Goal: Download file/media

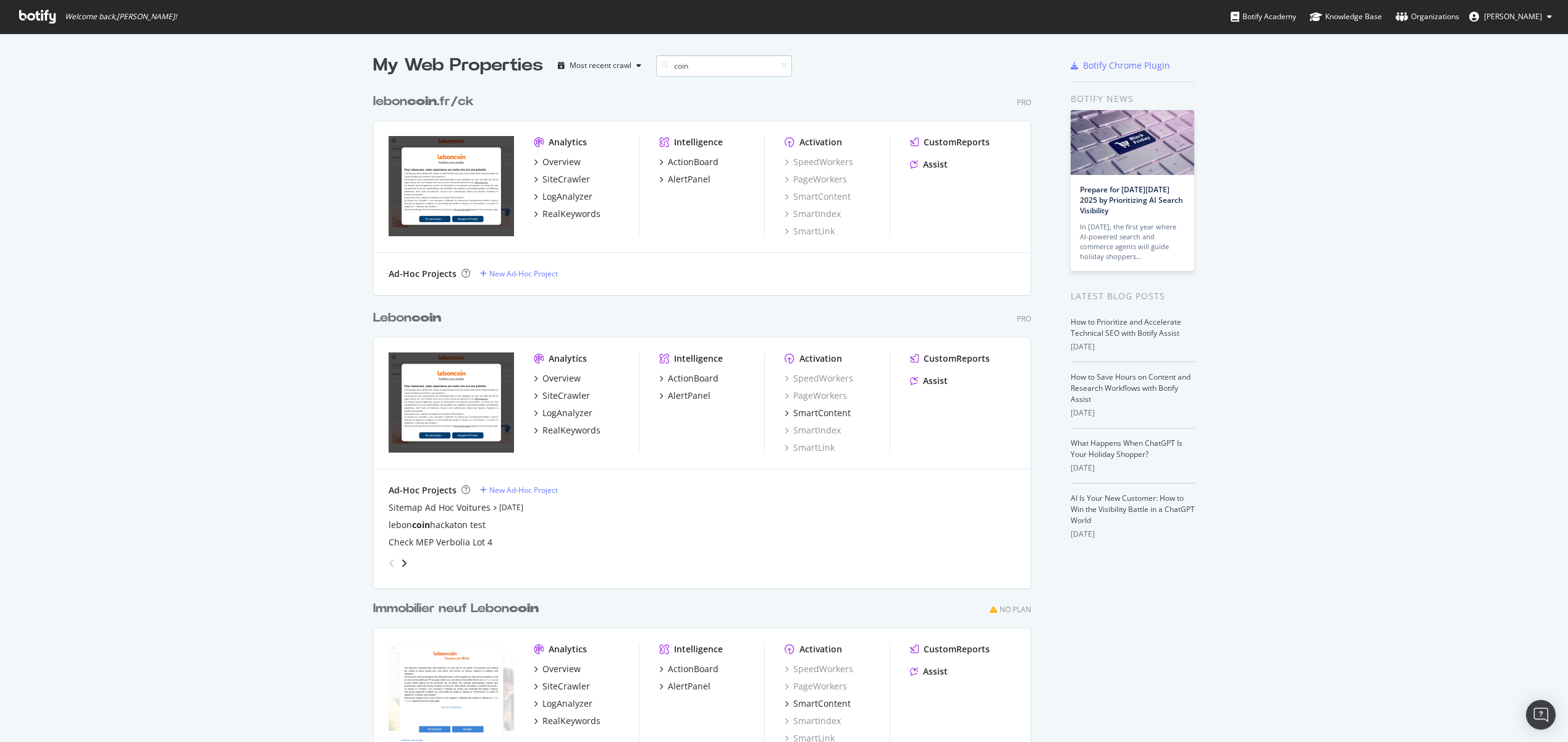
scroll to position [758, 668]
type input "coin"
click at [562, 399] on div "SiteCrawler" at bounding box center [566, 395] width 47 height 12
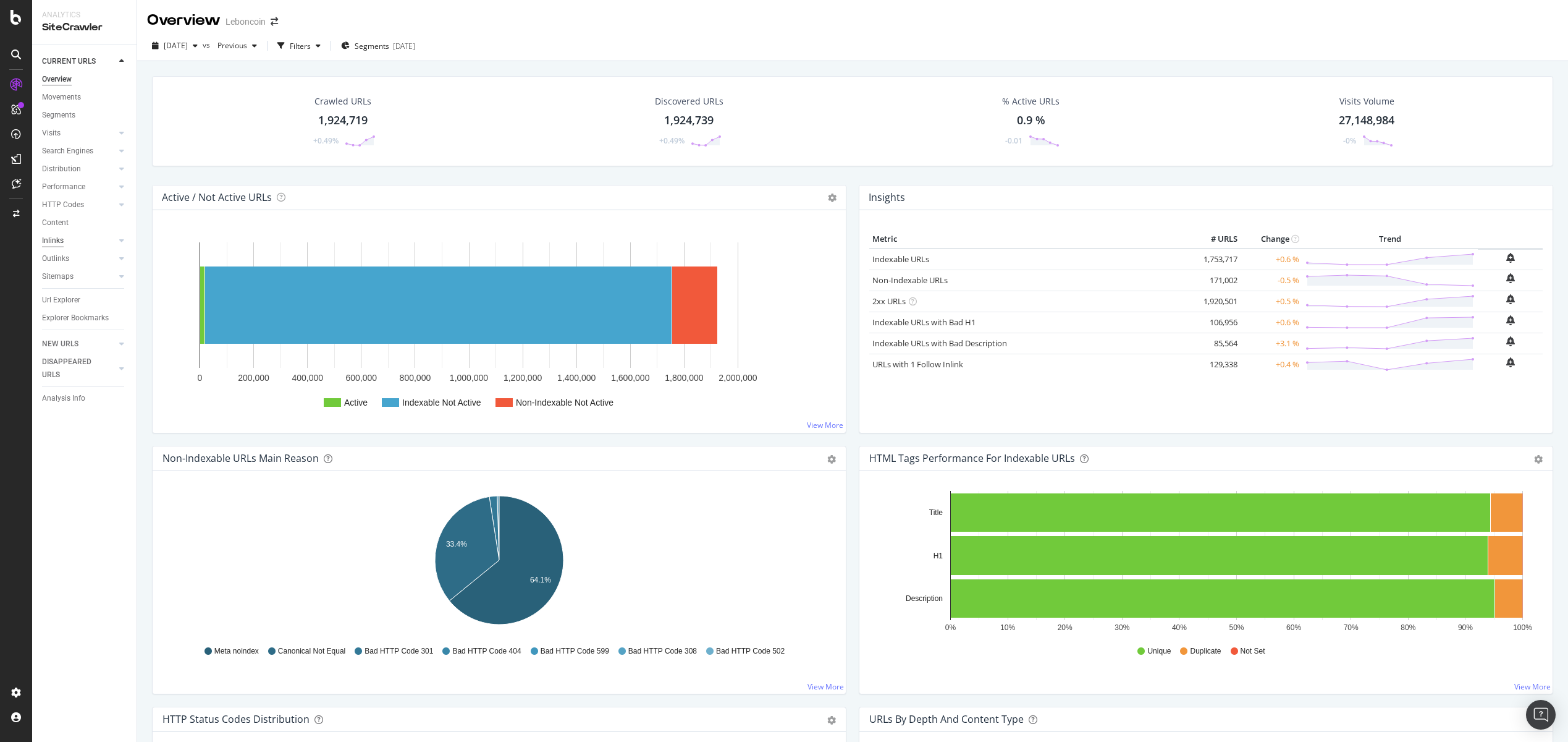
click at [60, 238] on div "Inlinks" at bounding box center [53, 241] width 22 height 13
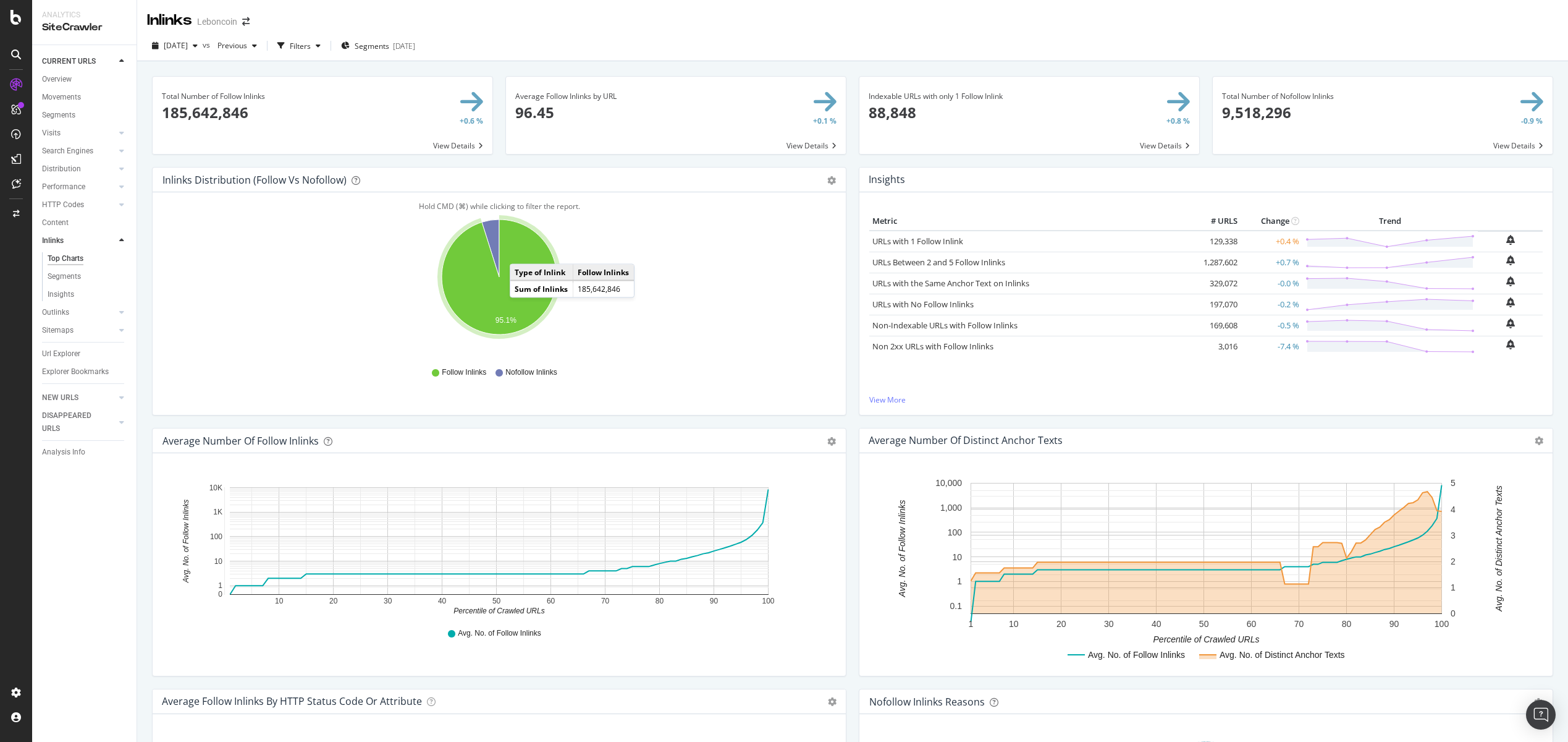
click at [477, 97] on span at bounding box center [323, 115] width 340 height 77
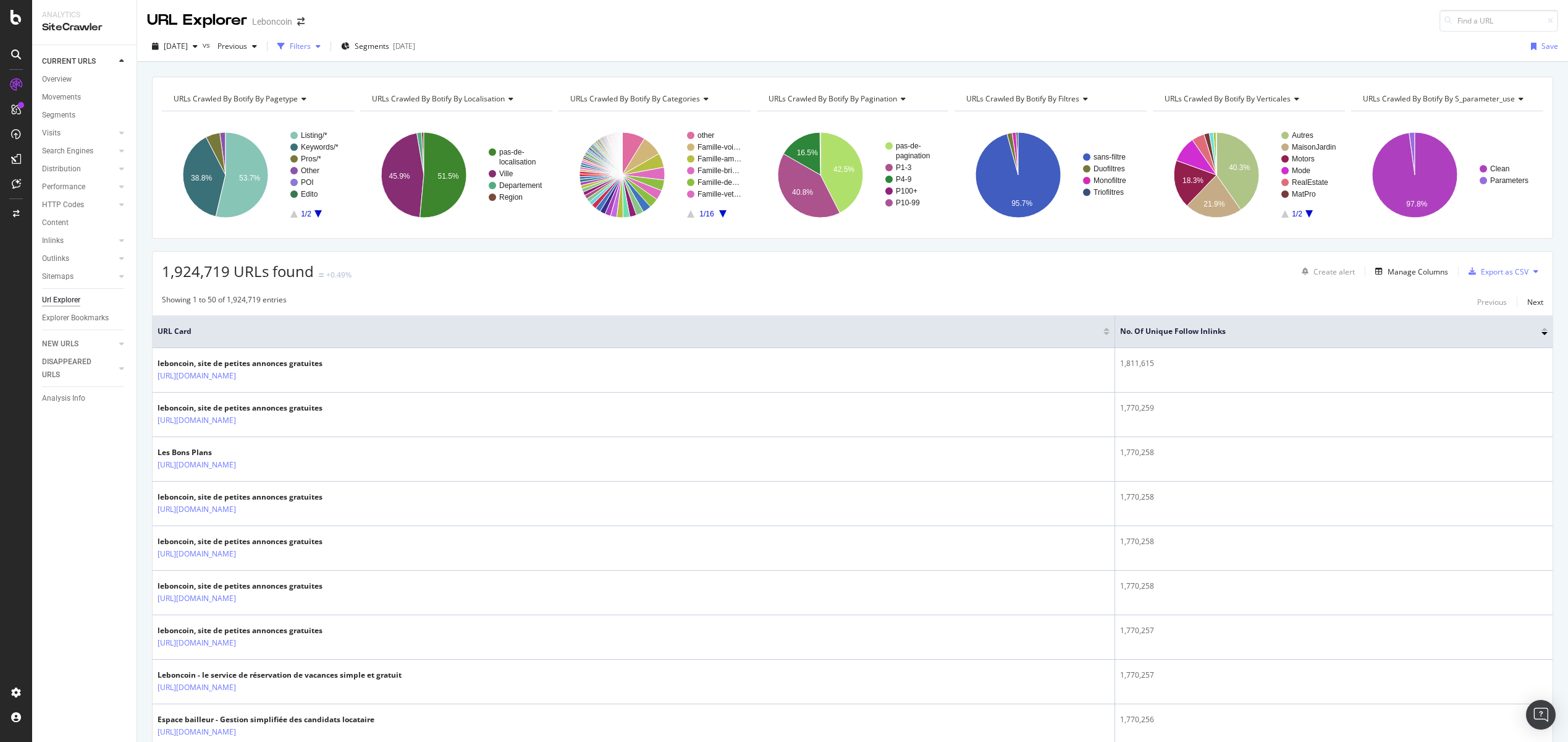
click at [320, 49] on icon "button" at bounding box center [318, 47] width 5 height 7
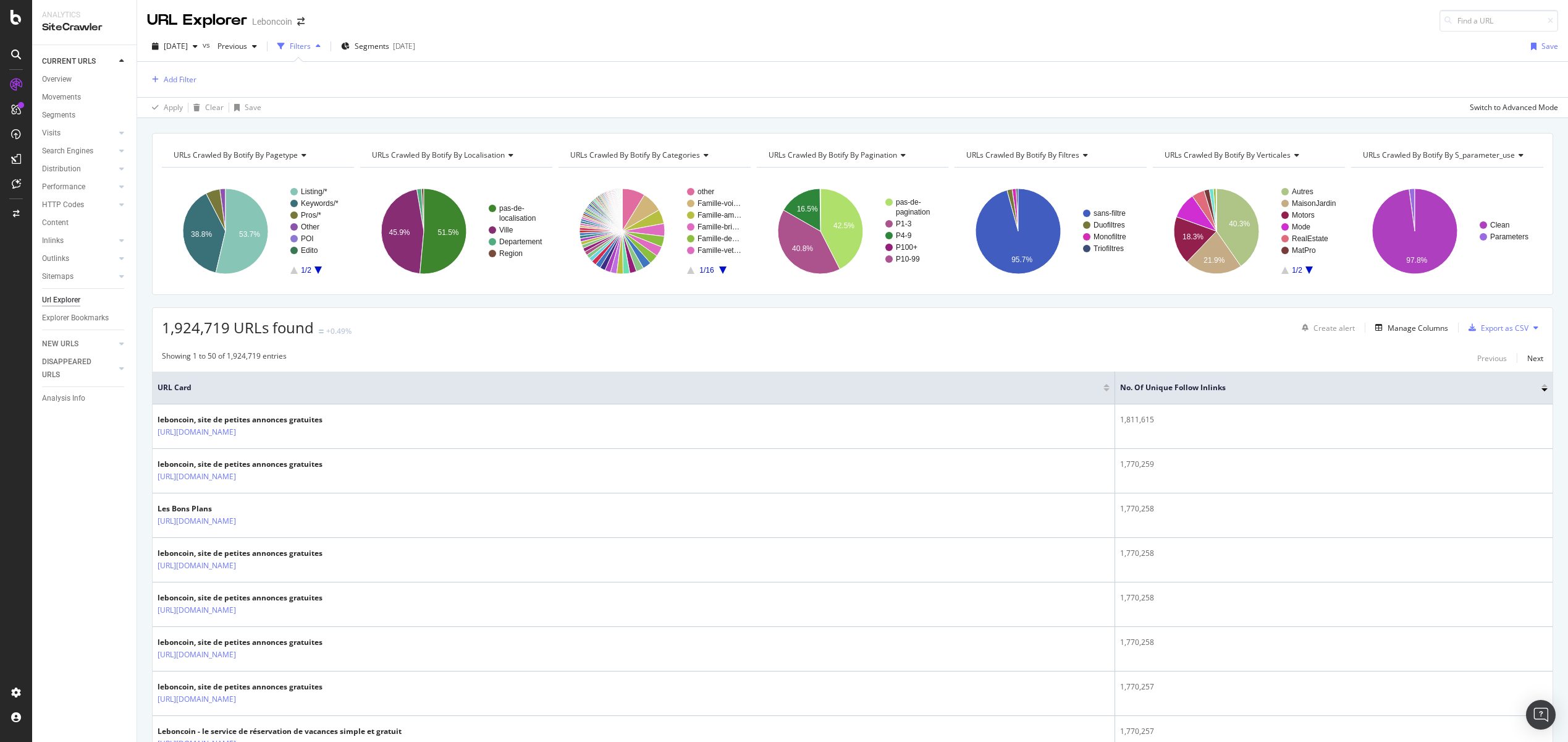
click at [290, 46] on div "button" at bounding box center [281, 47] width 17 height 17
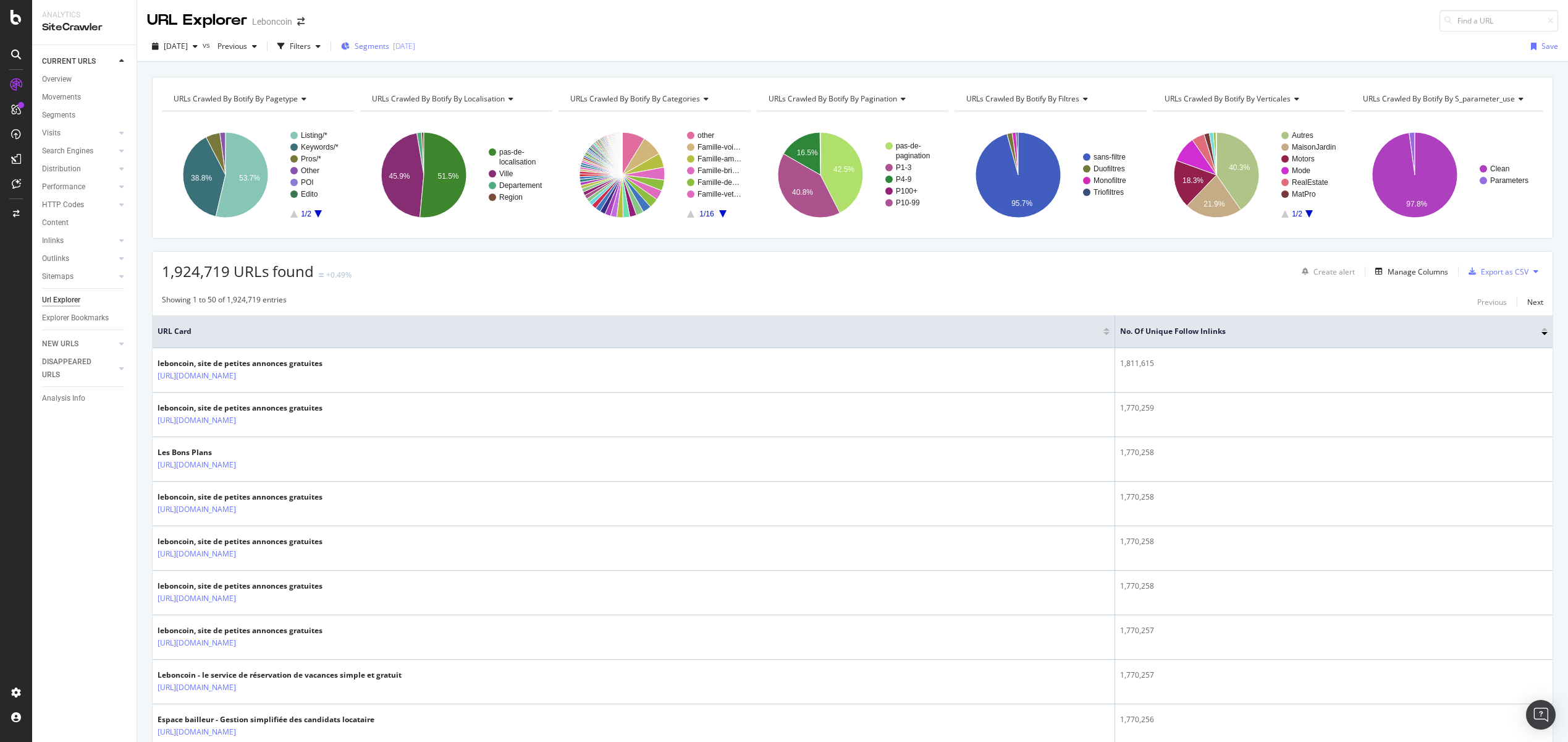
click at [389, 47] on span "Segments" at bounding box center [372, 46] width 35 height 10
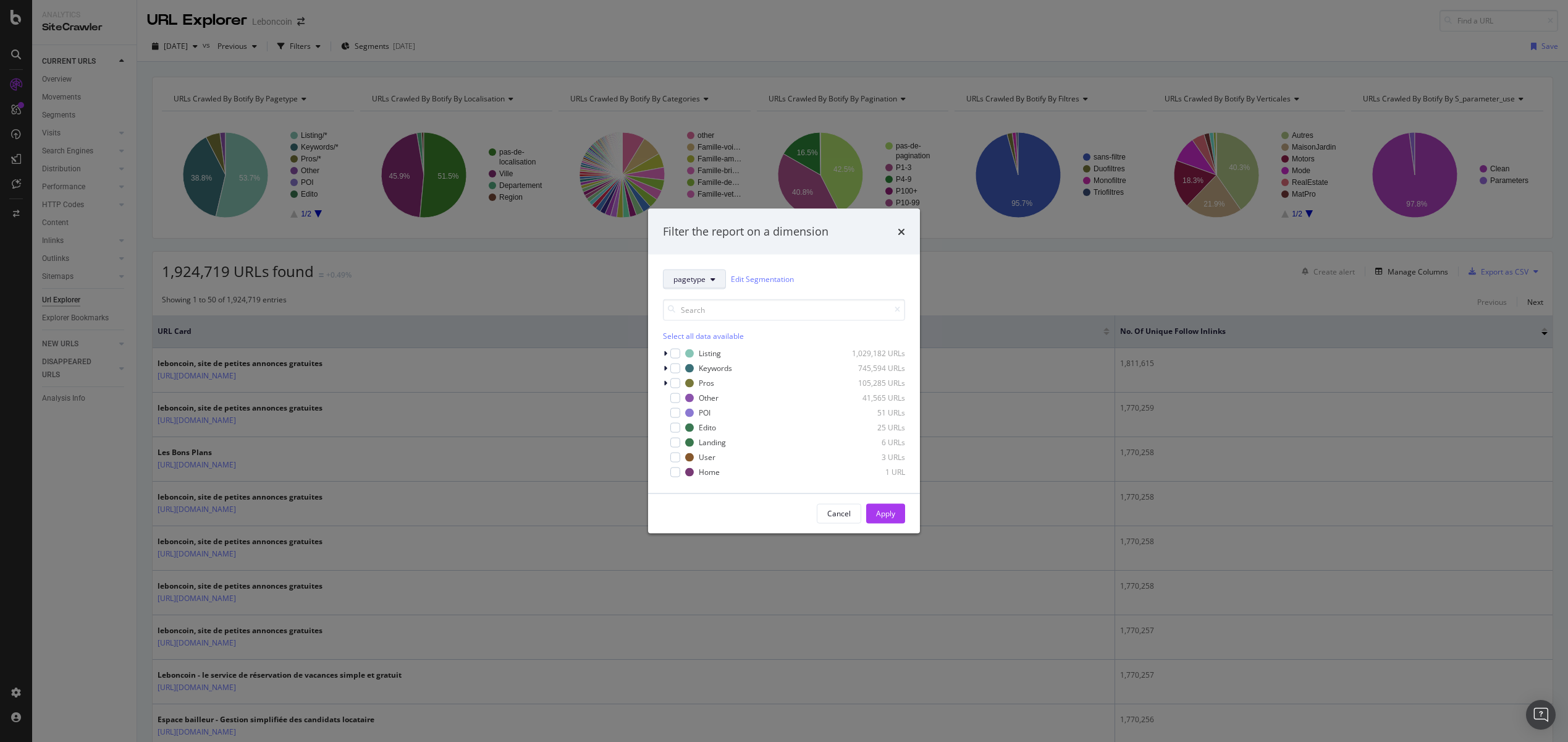
click at [714, 278] on icon "modal" at bounding box center [713, 278] width 5 height 7
click at [697, 363] on span "Categories" at bounding box center [714, 368] width 80 height 11
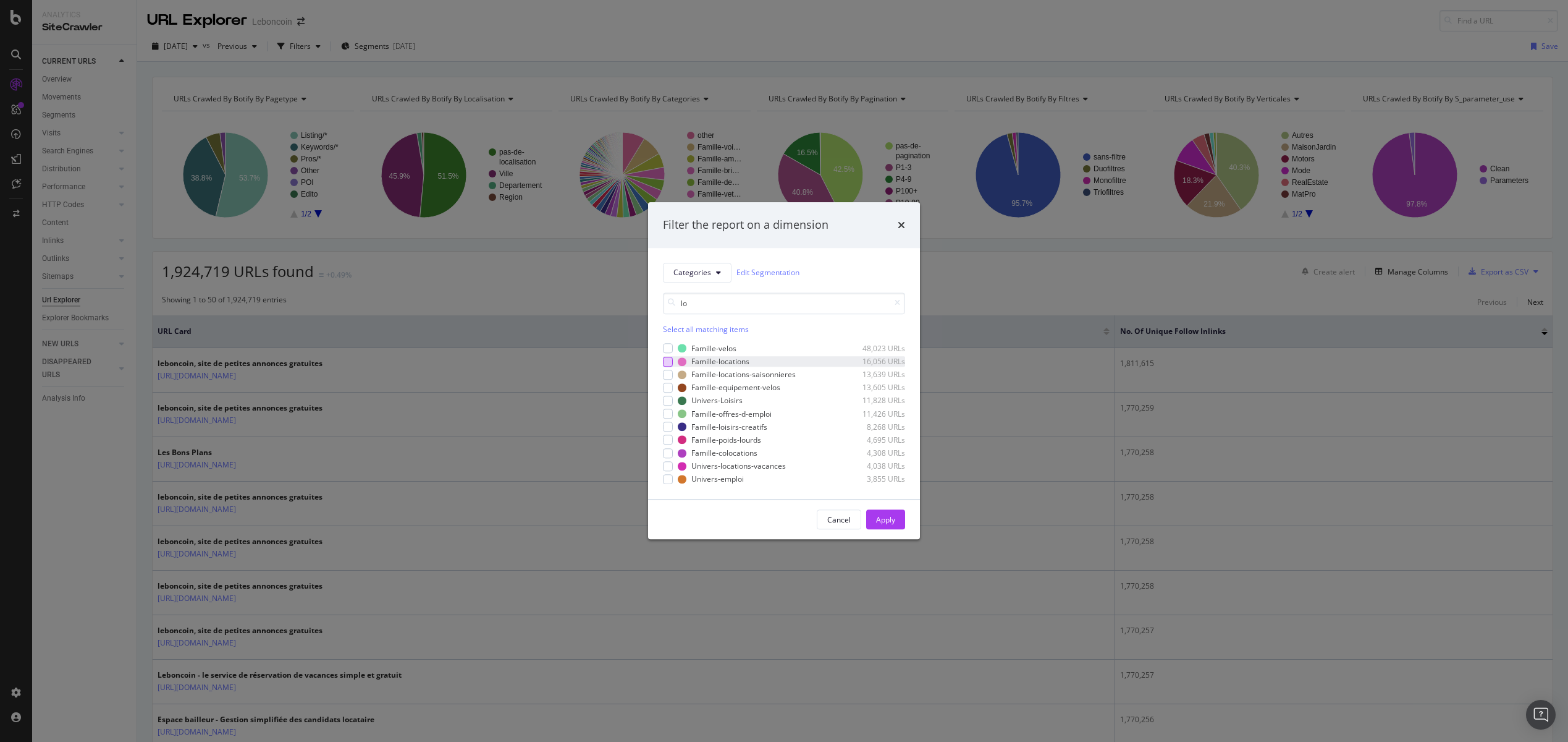
click at [671, 360] on div "modal" at bounding box center [668, 362] width 10 height 10
click at [700, 305] on input "lo" at bounding box center [783, 303] width 242 height 22
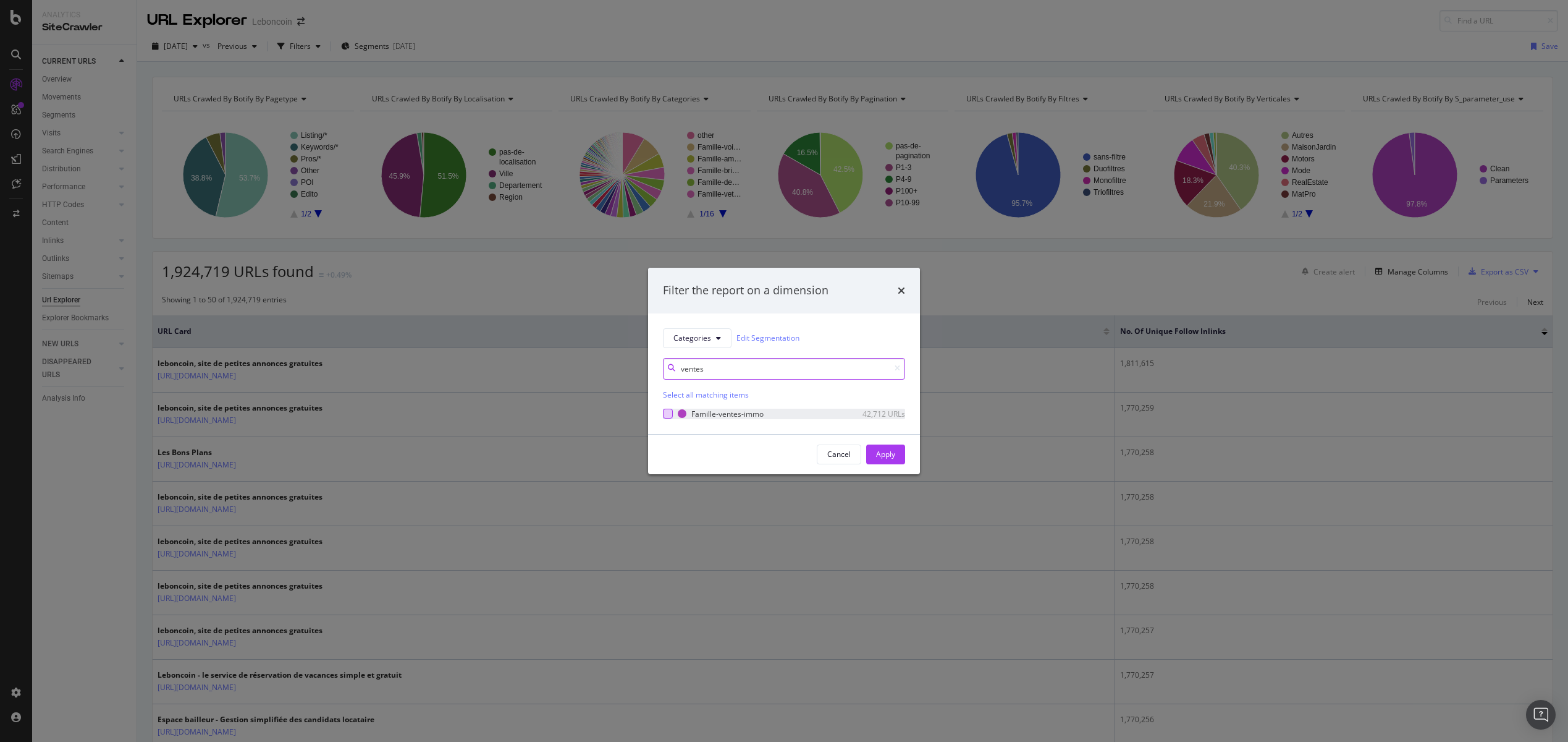
type input "ventes"
click at [668, 413] on div "modal" at bounding box center [668, 414] width 10 height 10
click at [892, 453] on div "Apply" at bounding box center [886, 453] width 19 height 10
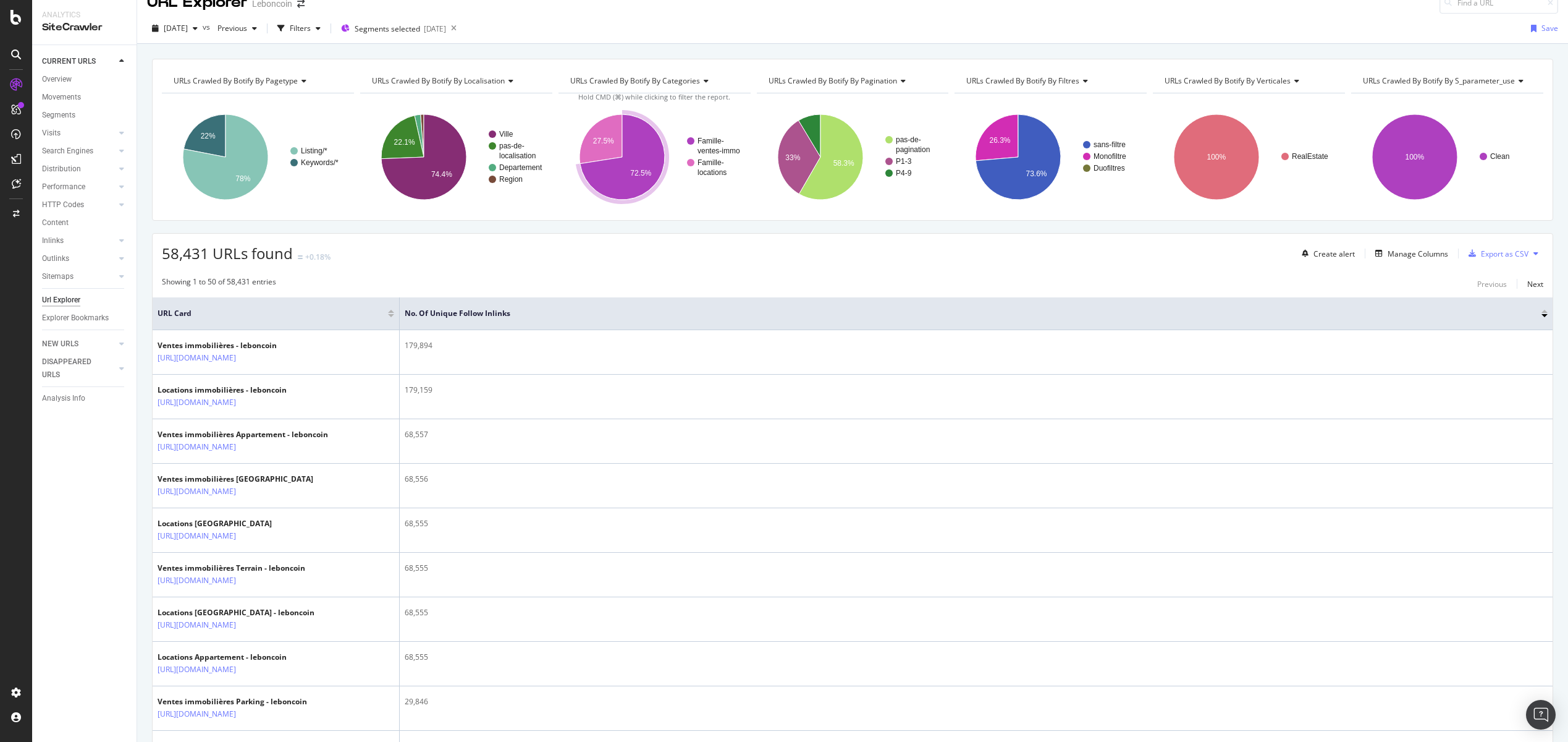
scroll to position [21, 0]
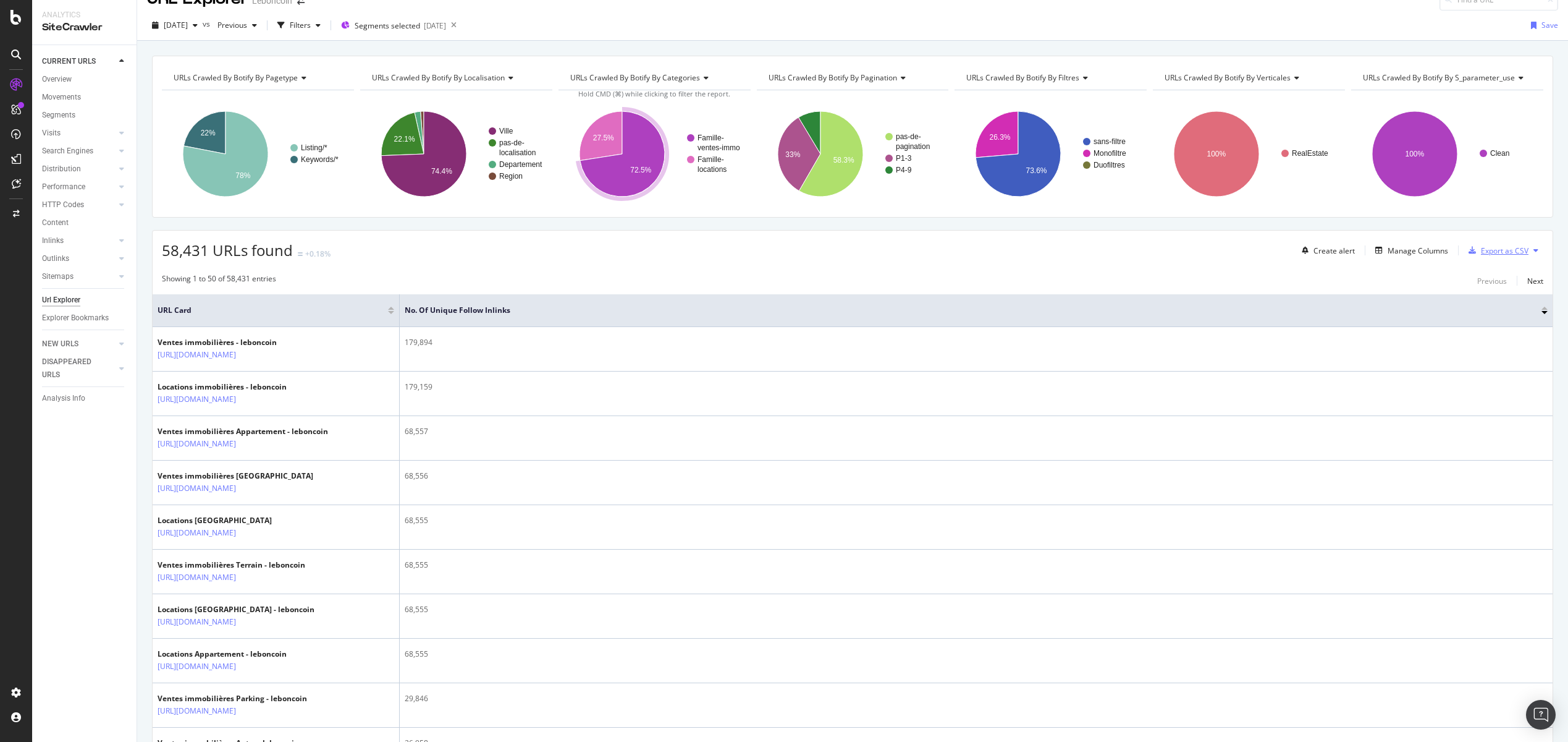
click at [1507, 254] on div "Export as CSV" at bounding box center [1504, 251] width 47 height 10
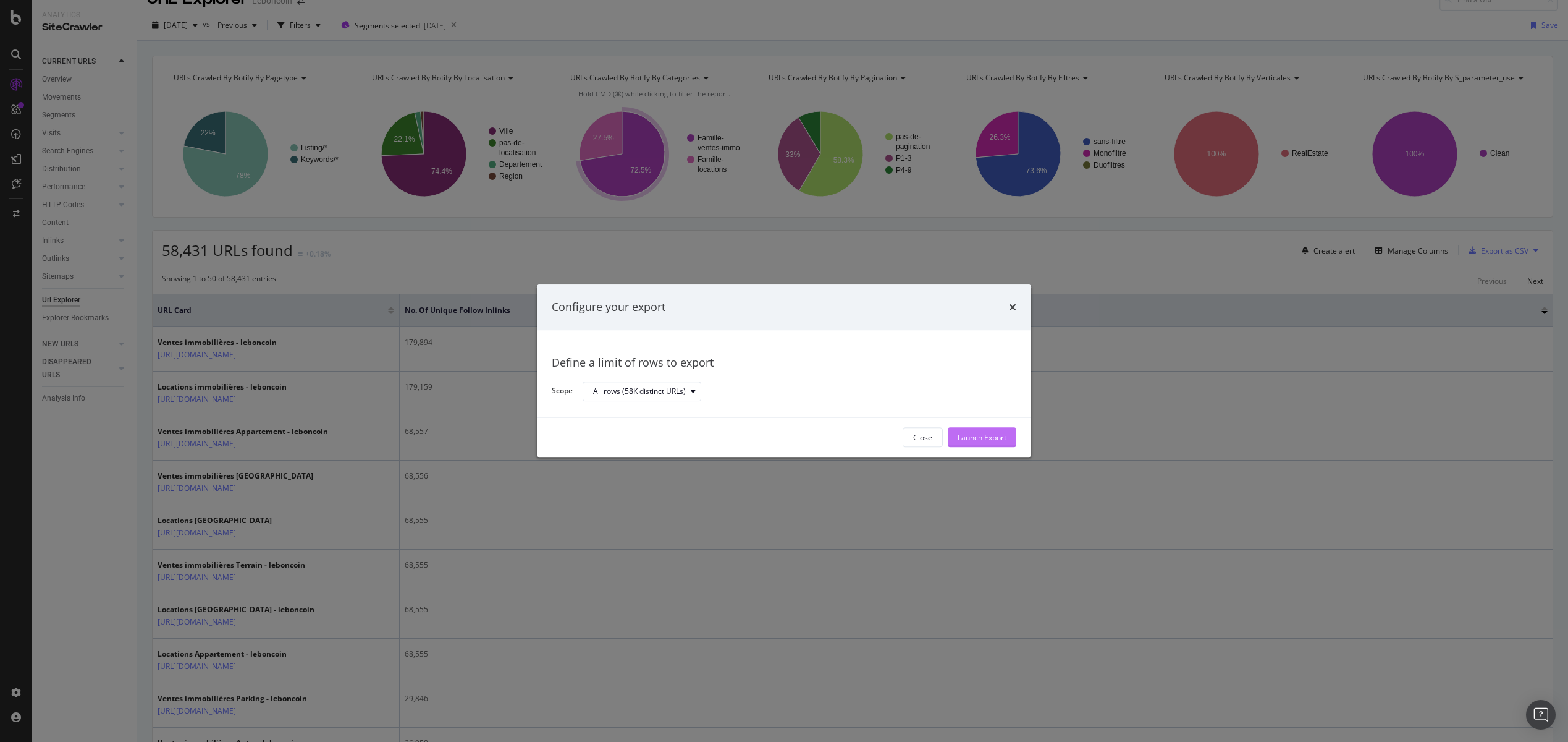
click at [985, 435] on div "Launch Export" at bounding box center [982, 437] width 49 height 10
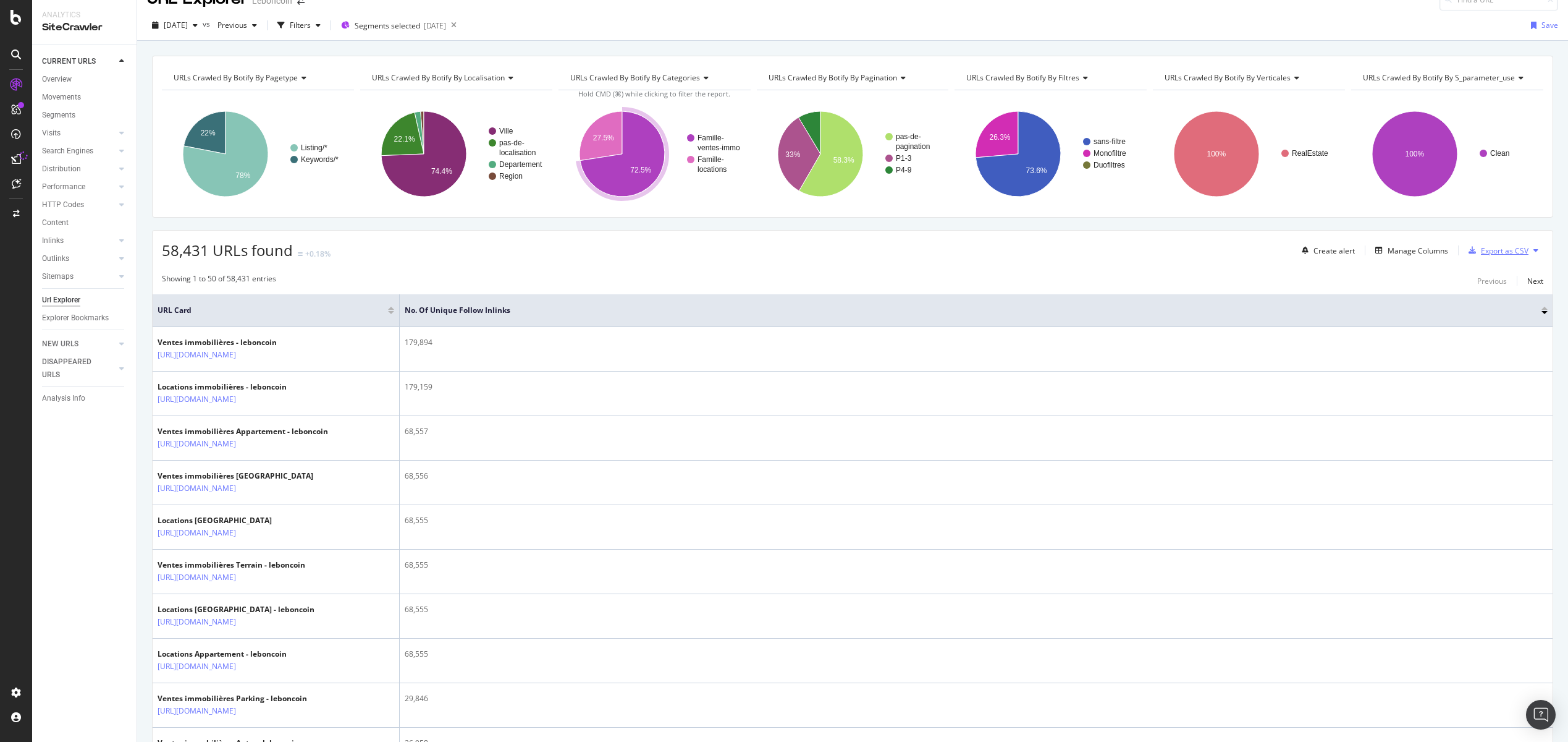
click at [1508, 254] on div "Export as CSV" at bounding box center [1504, 251] width 47 height 10
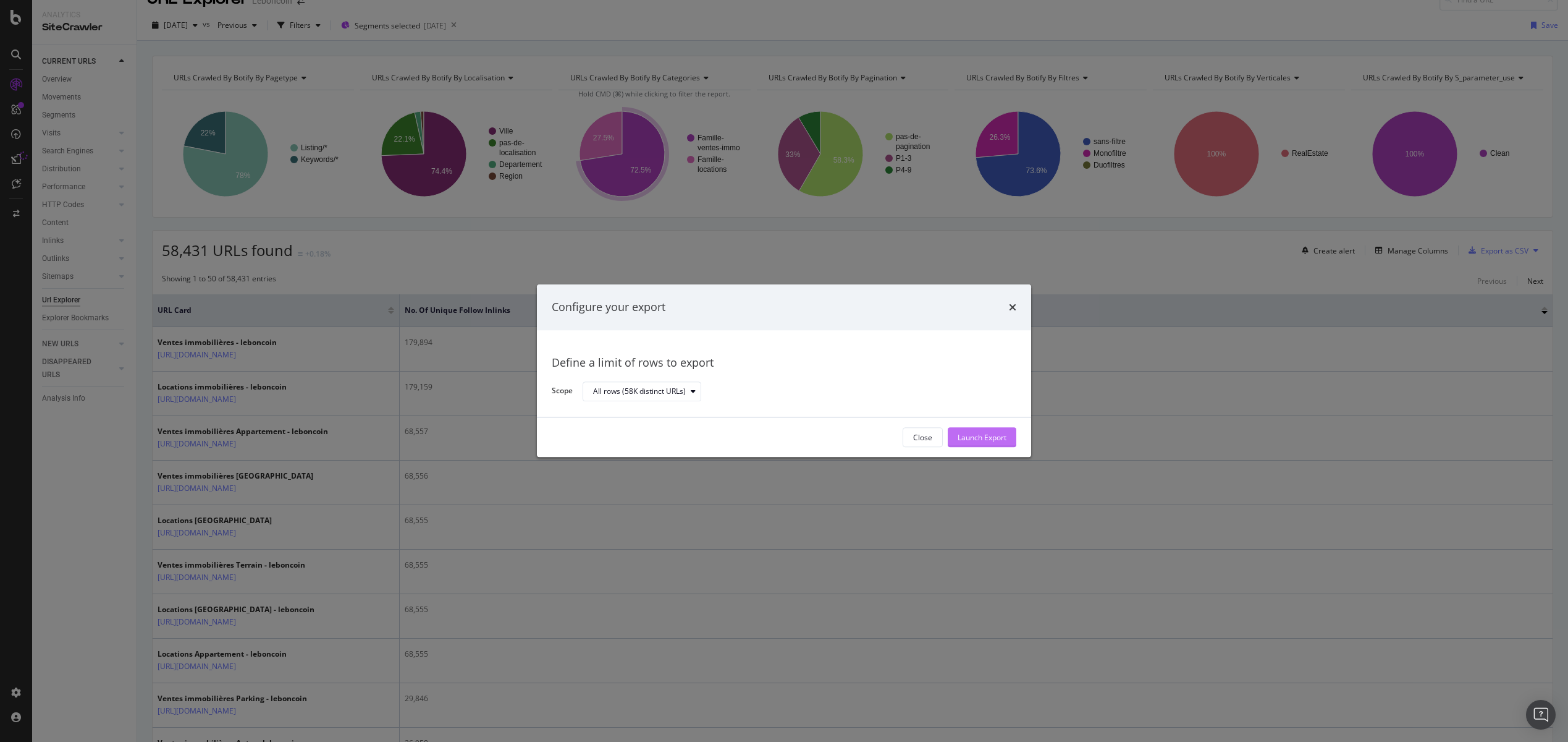
click at [977, 440] on div "Launch Export" at bounding box center [982, 437] width 49 height 10
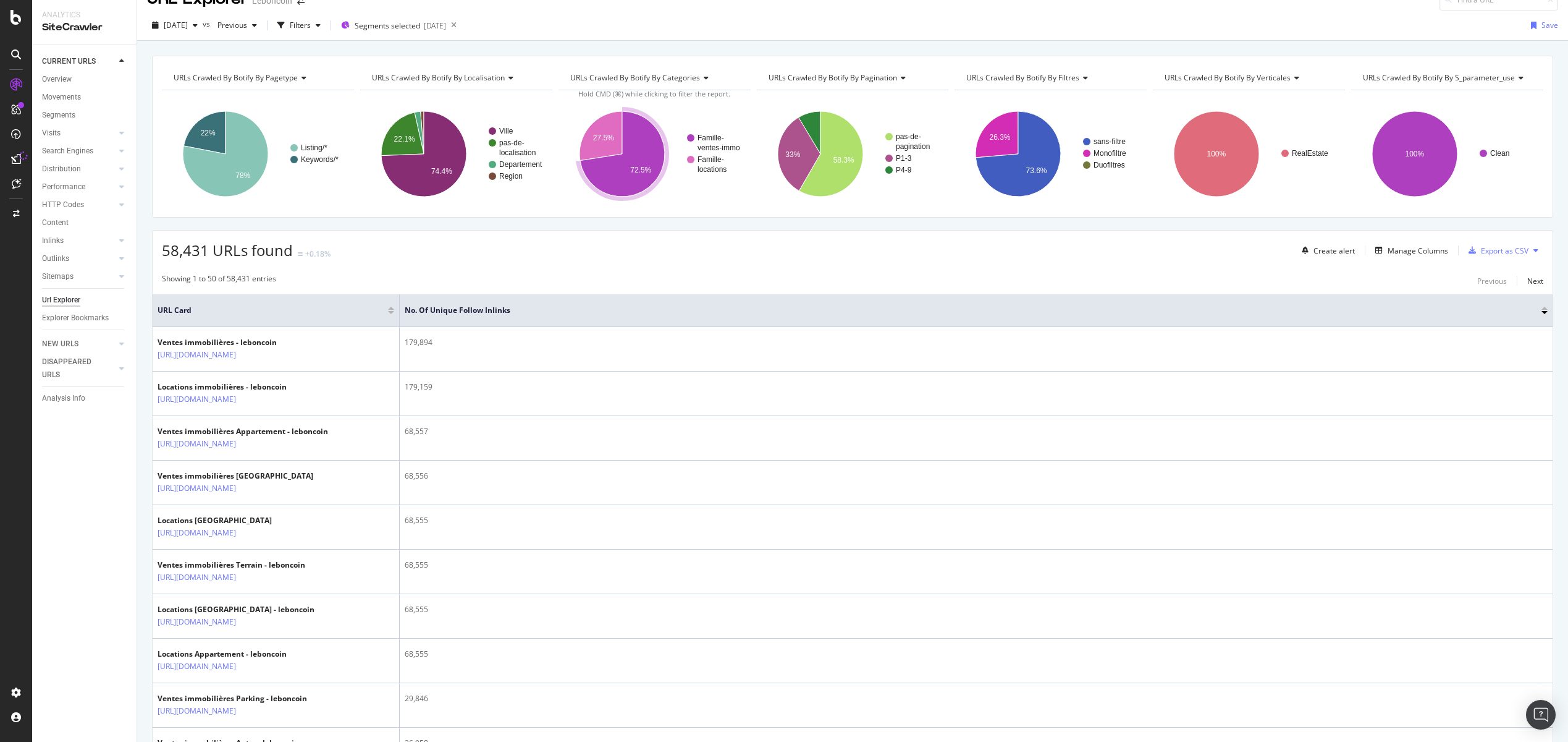
click at [1530, 251] on button at bounding box center [1536, 250] width 15 height 20
click at [1481, 254] on span "Export XML Sitemaps" at bounding box center [1482, 250] width 73 height 11
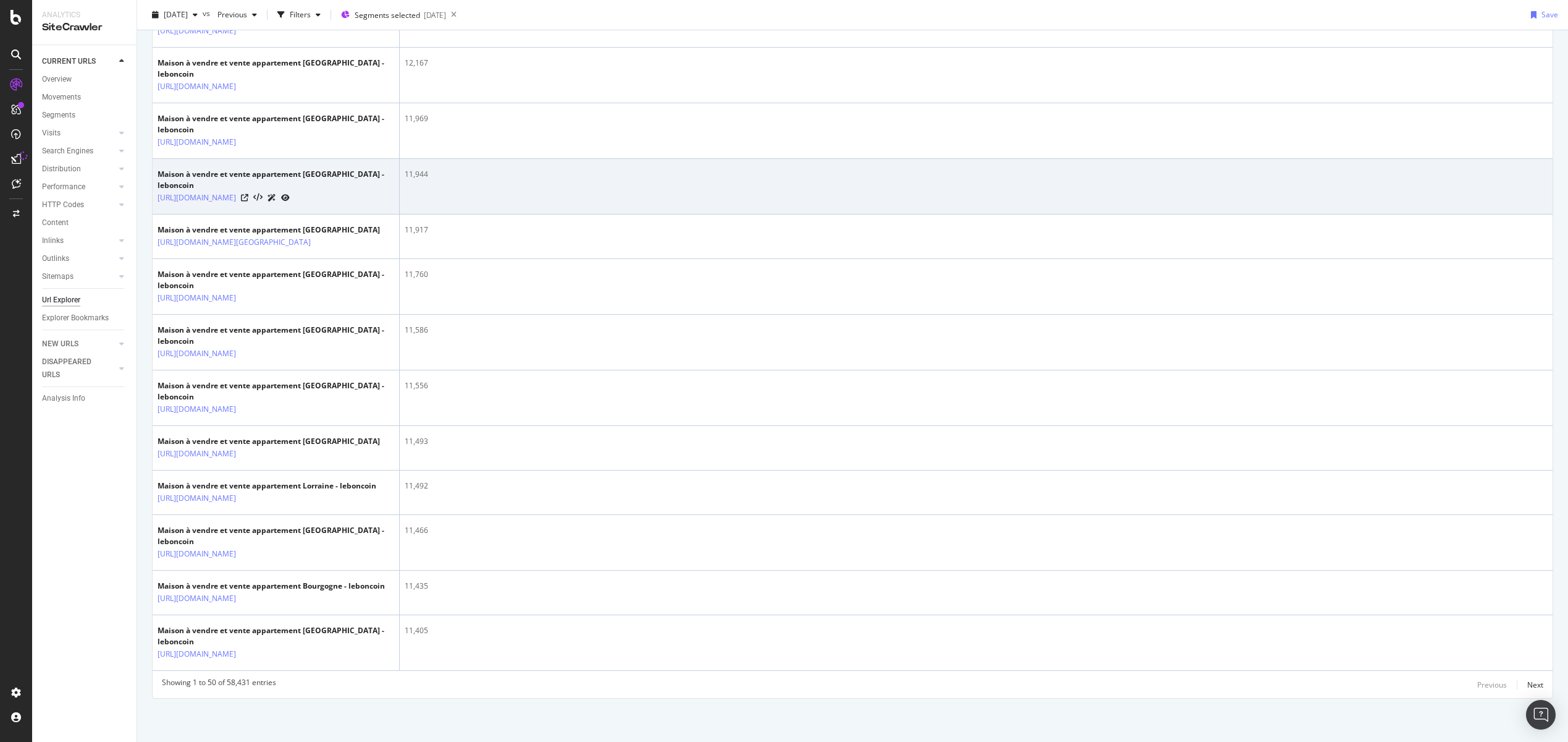
scroll to position [2566, 0]
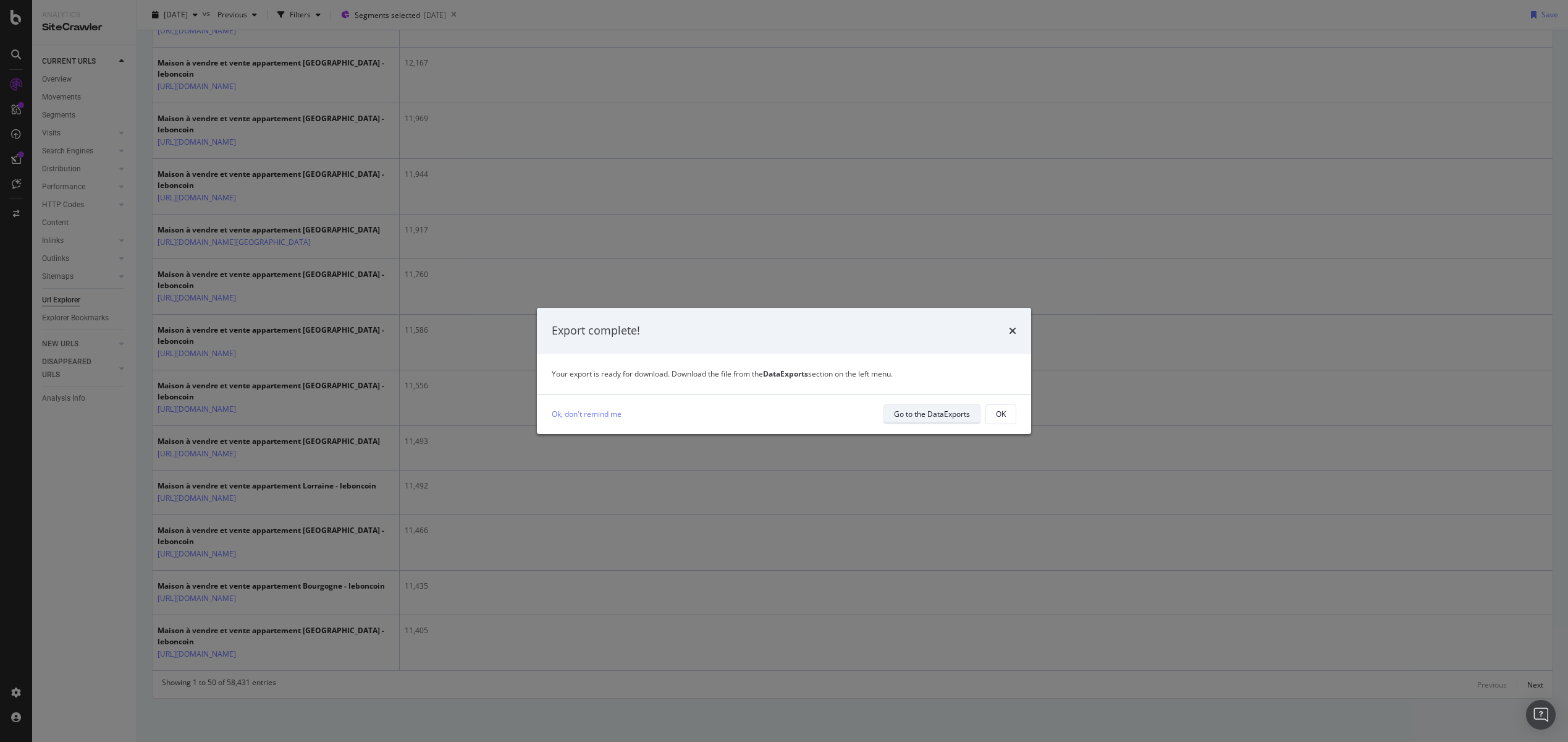
click at [932, 411] on div "Go to the DataExports" at bounding box center [932, 414] width 76 height 10
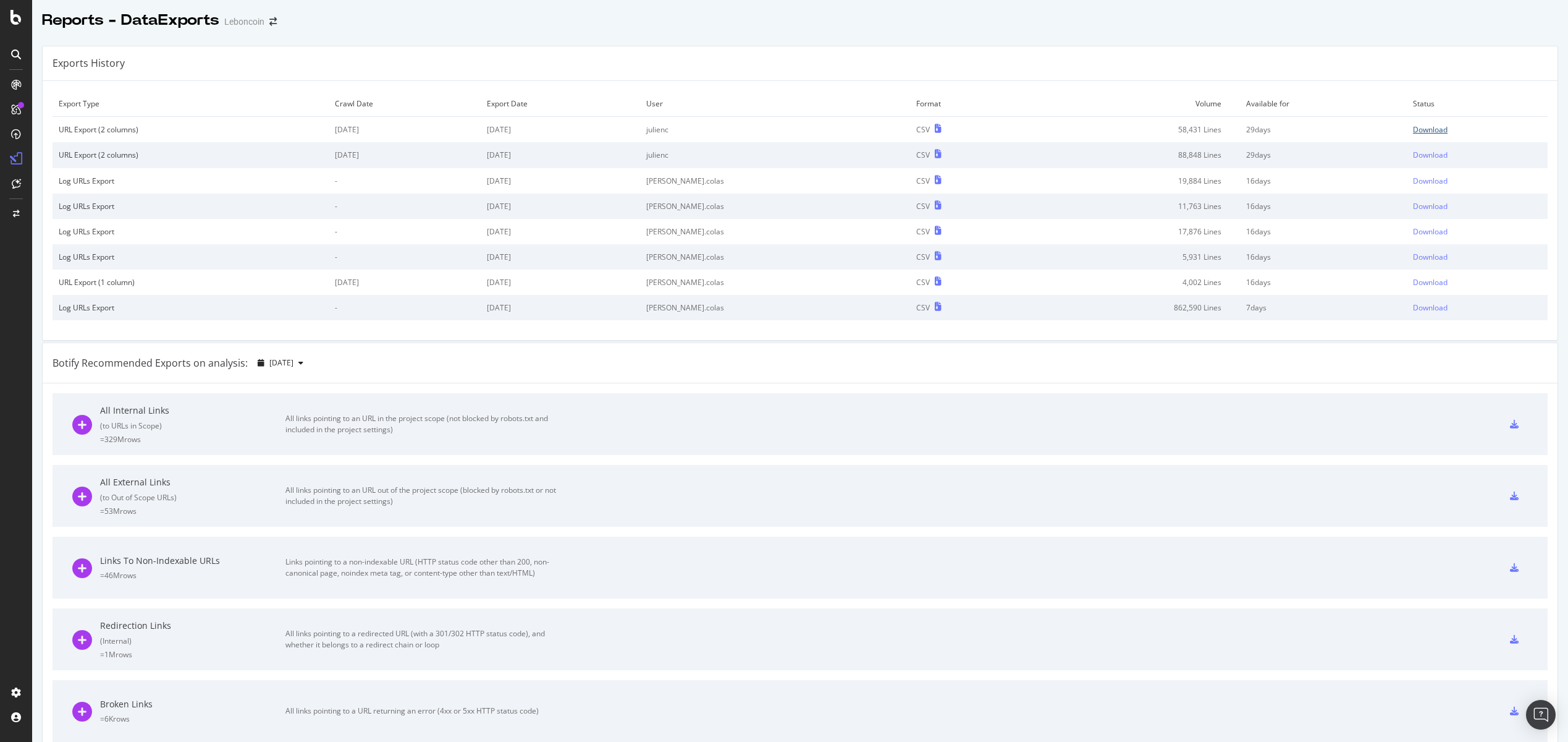
click at [1436, 131] on div "Download" at bounding box center [1431, 129] width 35 height 10
